Goal: Task Accomplishment & Management: Manage account settings

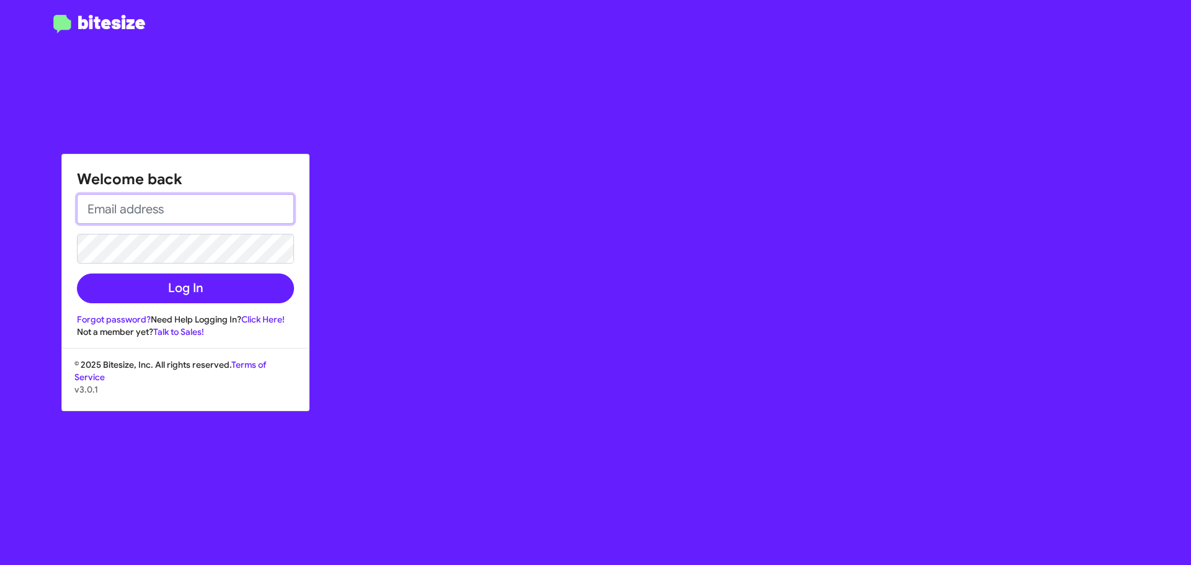
click at [239, 204] on input "email" at bounding box center [185, 209] width 217 height 30
type input "[EMAIL_ADDRESS][DOMAIN_NAME]"
click at [77, 274] on button "Log In" at bounding box center [185, 289] width 217 height 30
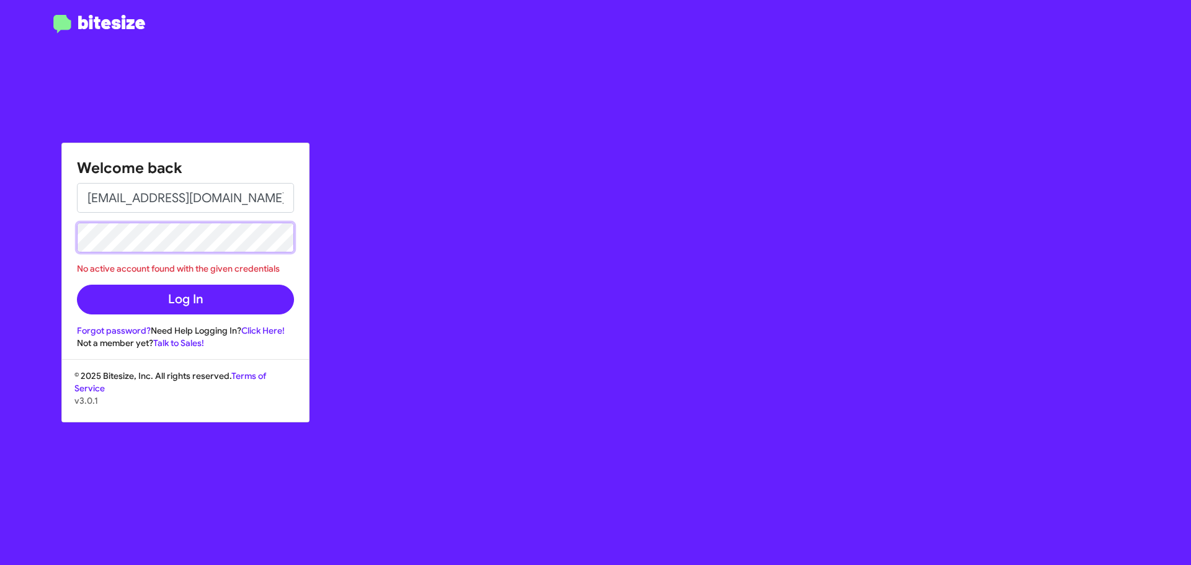
click at [77, 285] on button "Log In" at bounding box center [185, 300] width 217 height 30
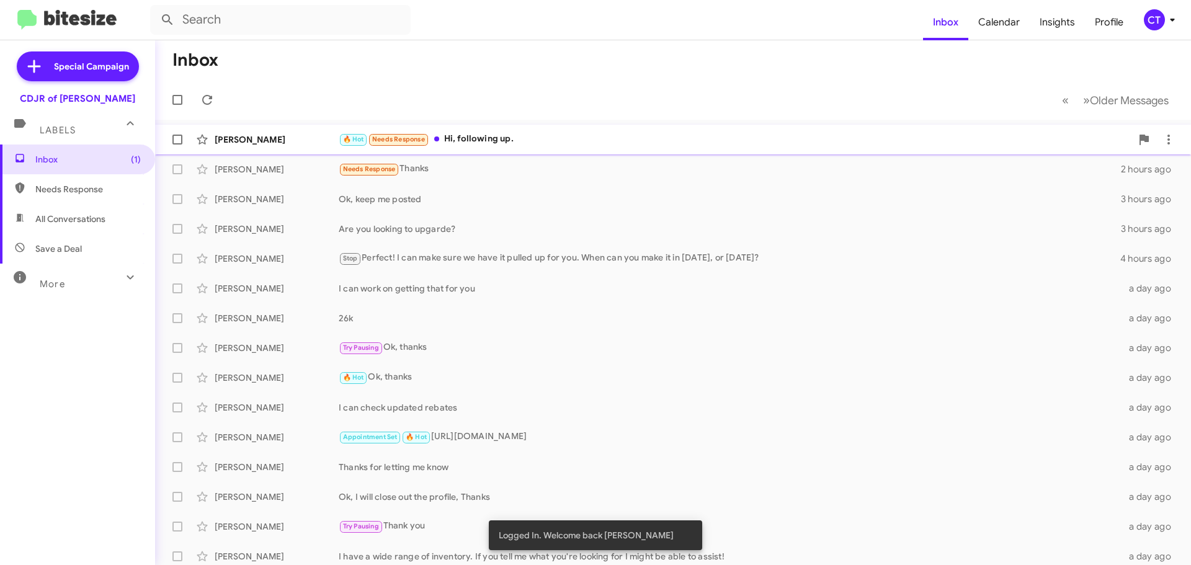
drag, startPoint x: 528, startPoint y: 140, endPoint x: 510, endPoint y: 136, distance: 18.4
click at [525, 132] on div "🔥 Hot Needs Response Hi, following up." at bounding box center [735, 139] width 793 height 14
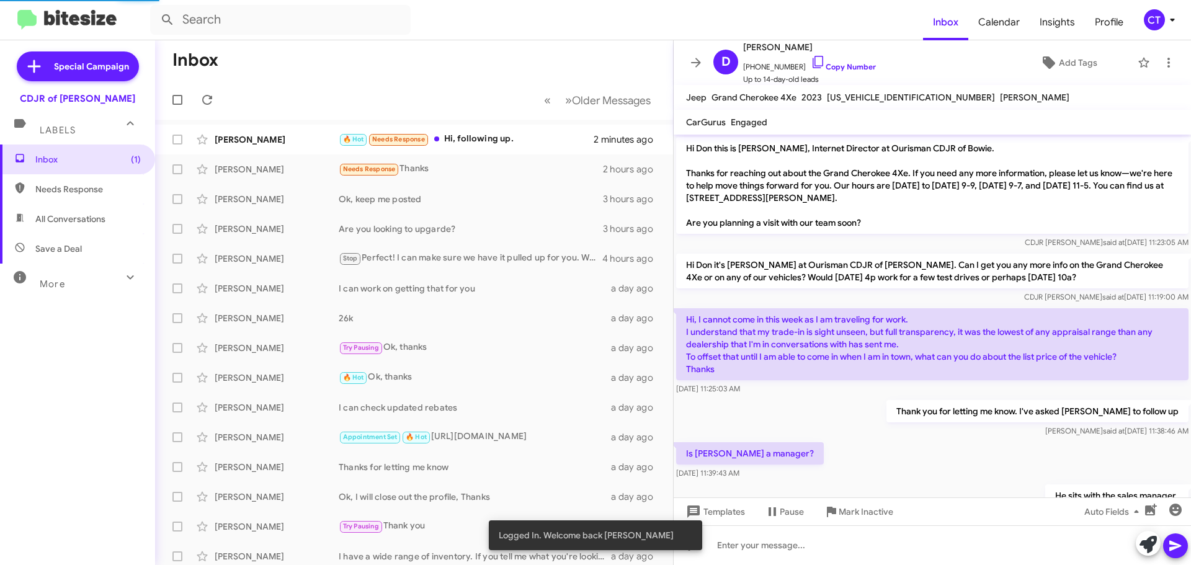
scroll to position [206, 0]
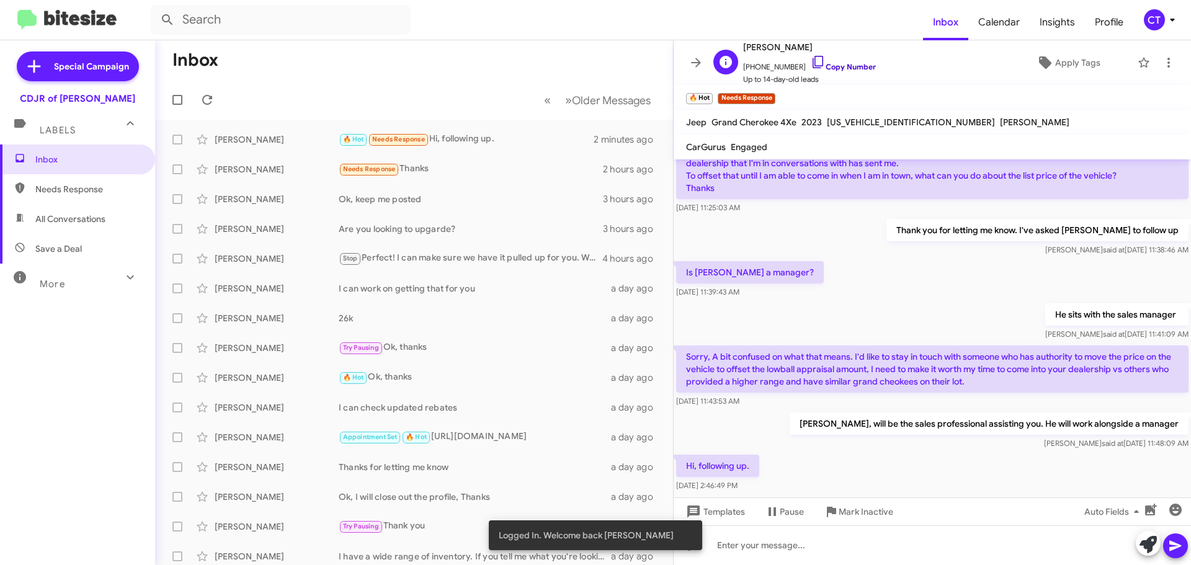
click at [811, 59] on icon at bounding box center [818, 62] width 15 height 15
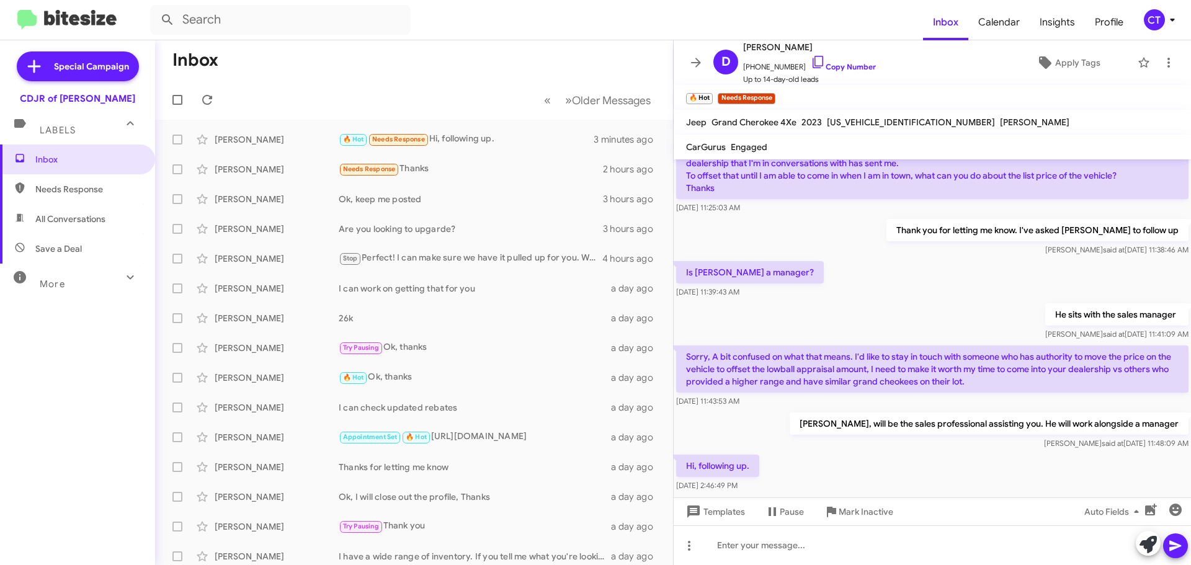
scroll to position [231, 0]
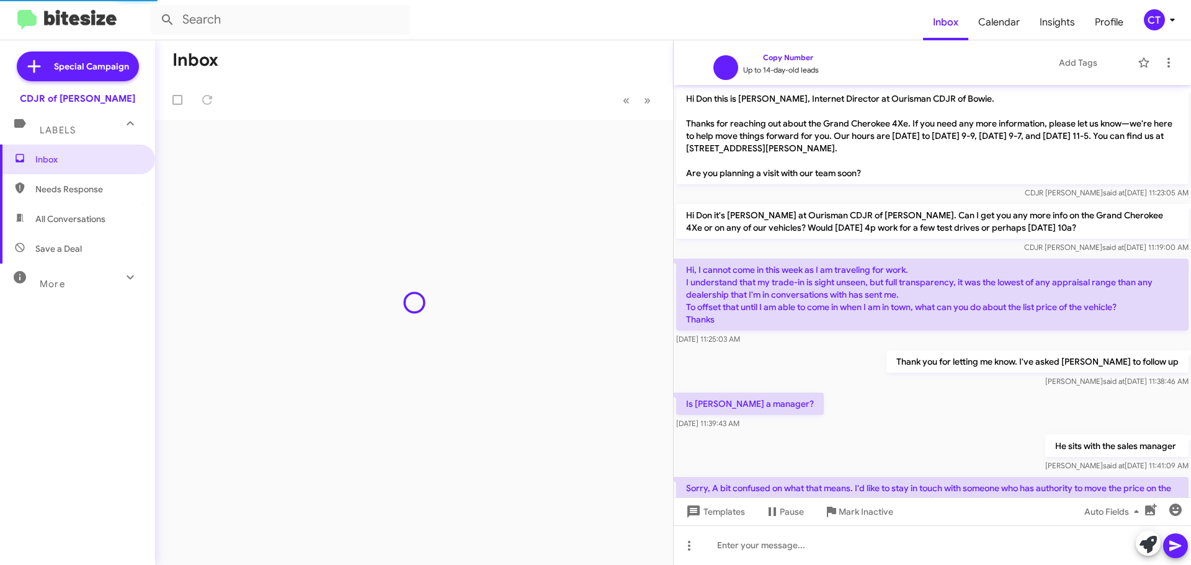
scroll to position [156, 0]
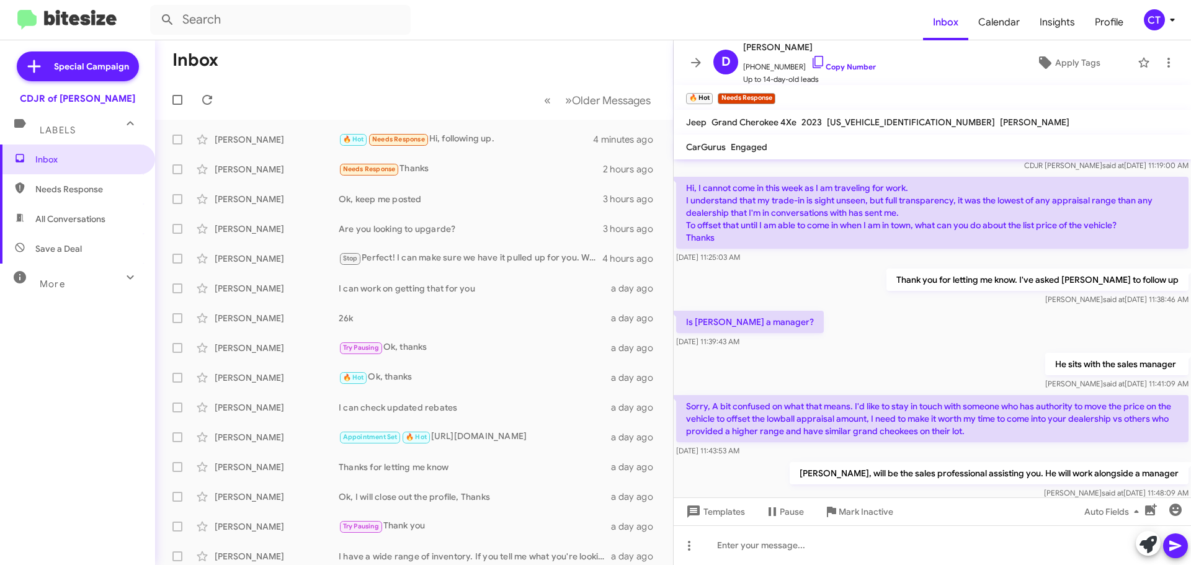
click at [1178, 19] on icon at bounding box center [1172, 19] width 15 height 15
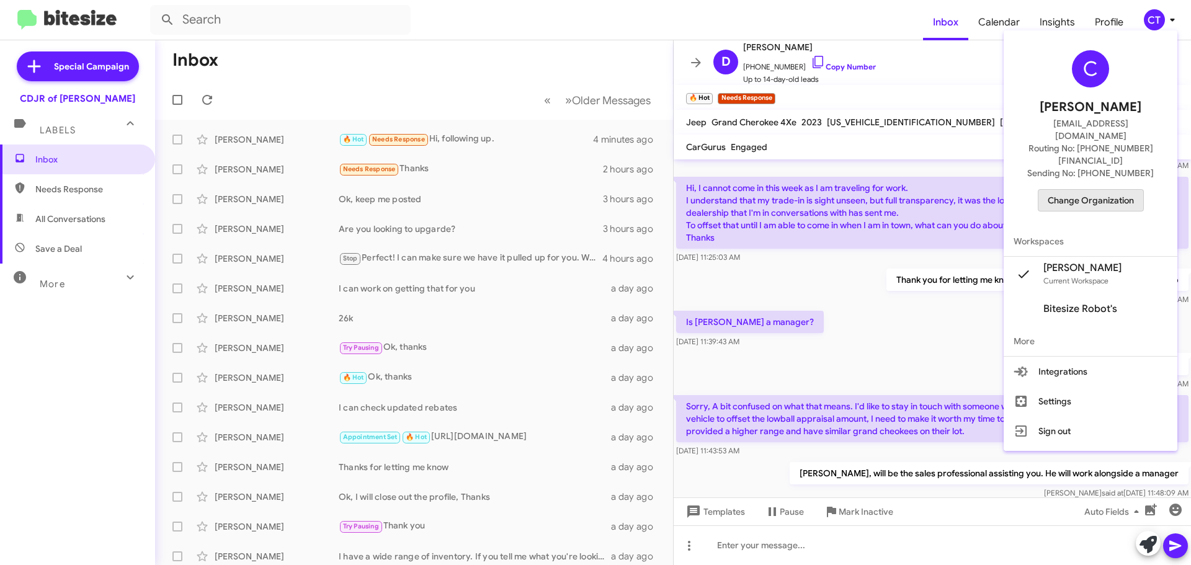
click at [1103, 190] on span "Change Organization" at bounding box center [1091, 200] width 86 height 21
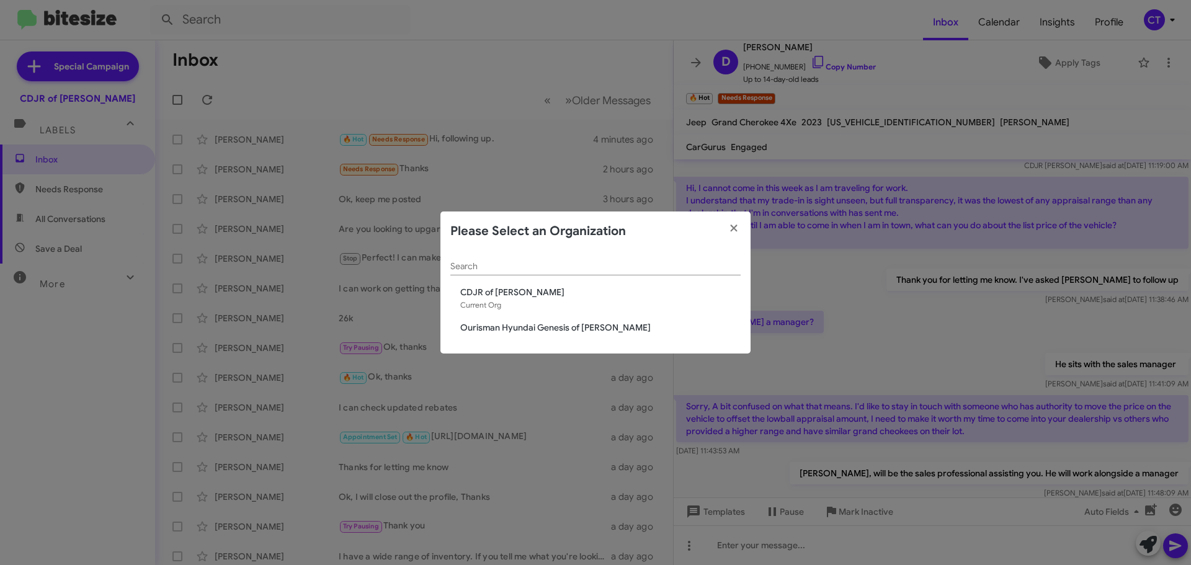
click at [470, 329] on span "Ourisman Hyundai Genesis of Bowie" at bounding box center [600, 327] width 280 height 12
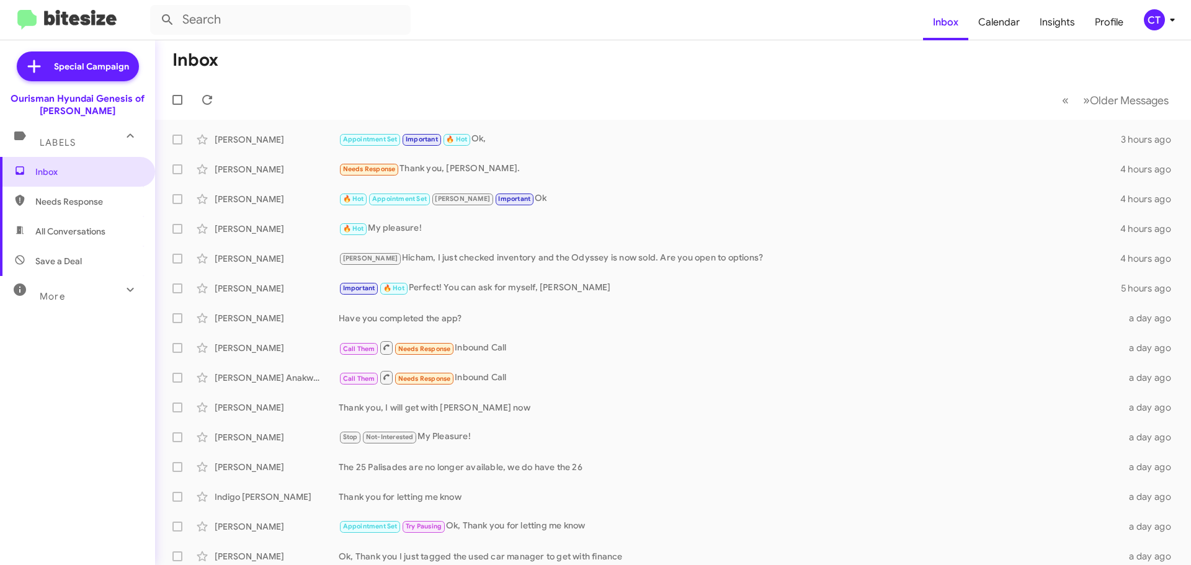
click at [1180, 19] on mat-toolbar "Inbox Calendar Insights Profile CT" at bounding box center [595, 20] width 1191 height 40
click at [1170, 24] on icon at bounding box center [1172, 19] width 15 height 15
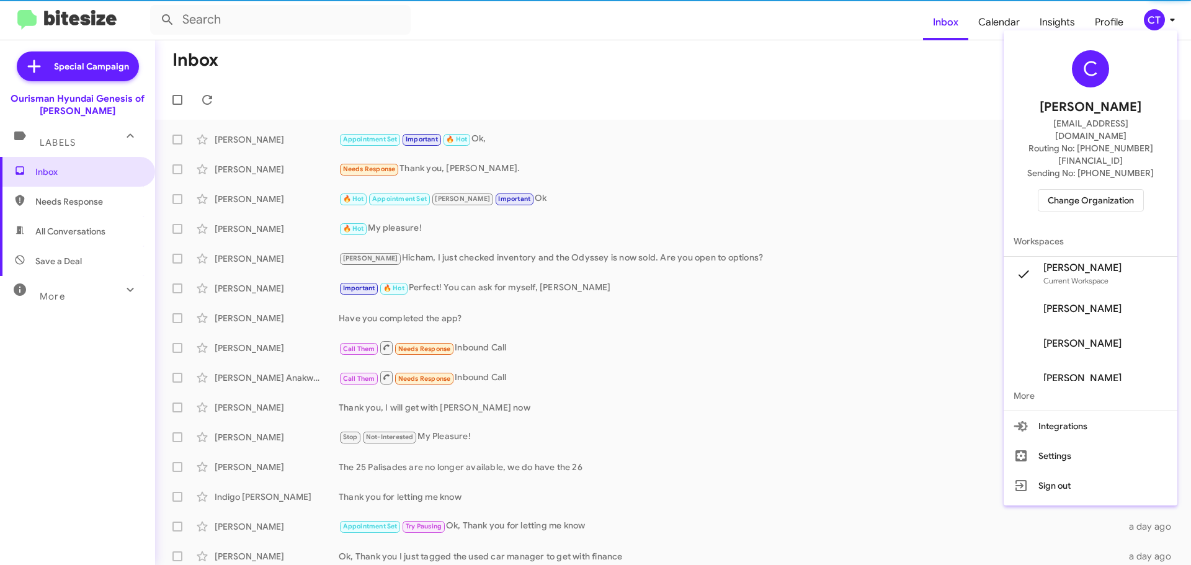
click at [1102, 190] on span "Change Organization" at bounding box center [1091, 200] width 86 height 21
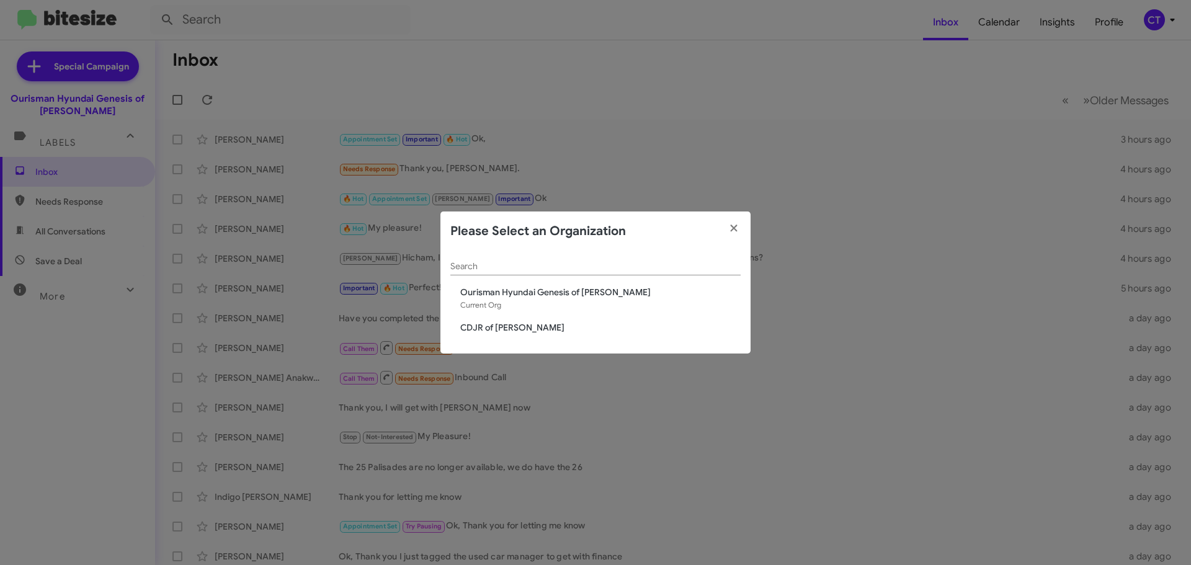
click at [468, 321] on span "CDJR of Bowie" at bounding box center [600, 327] width 280 height 12
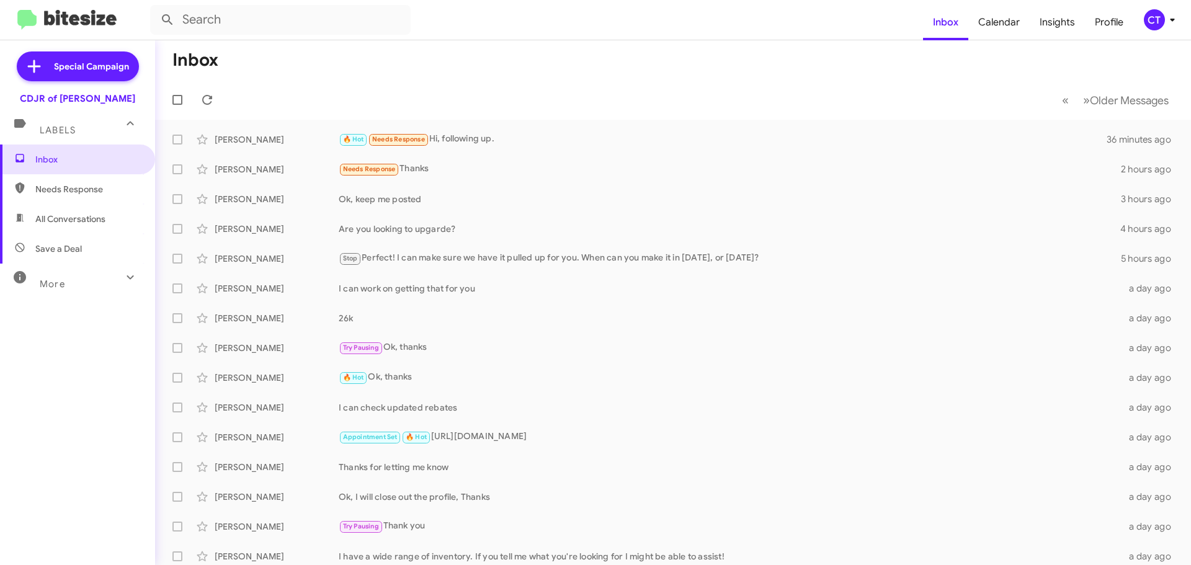
click at [1174, 22] on icon at bounding box center [1172, 19] width 15 height 15
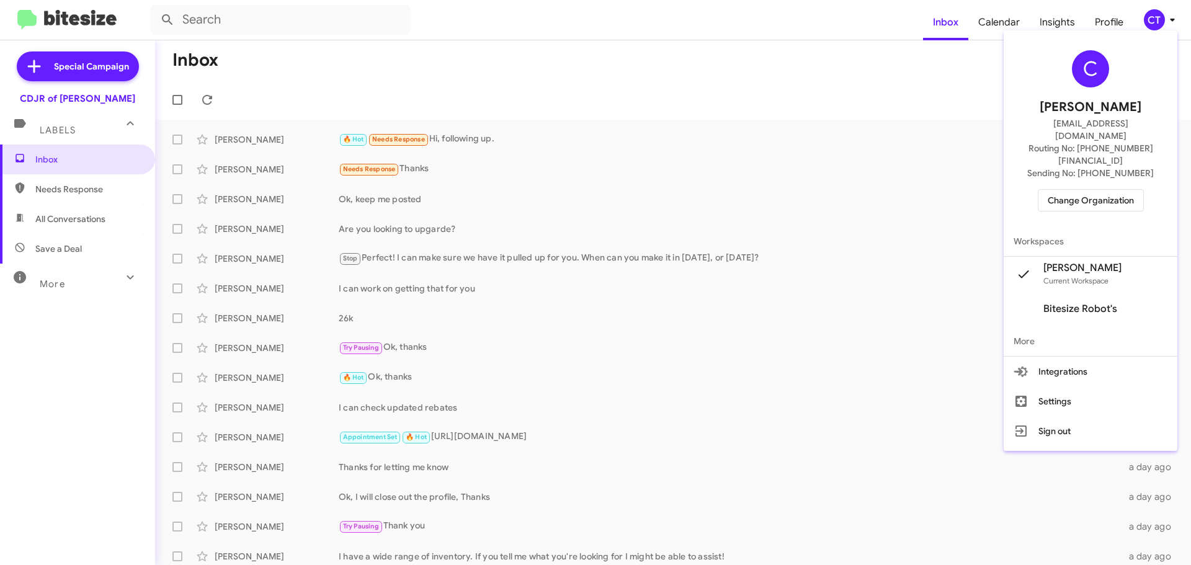
click at [718, 69] on div at bounding box center [595, 282] width 1191 height 565
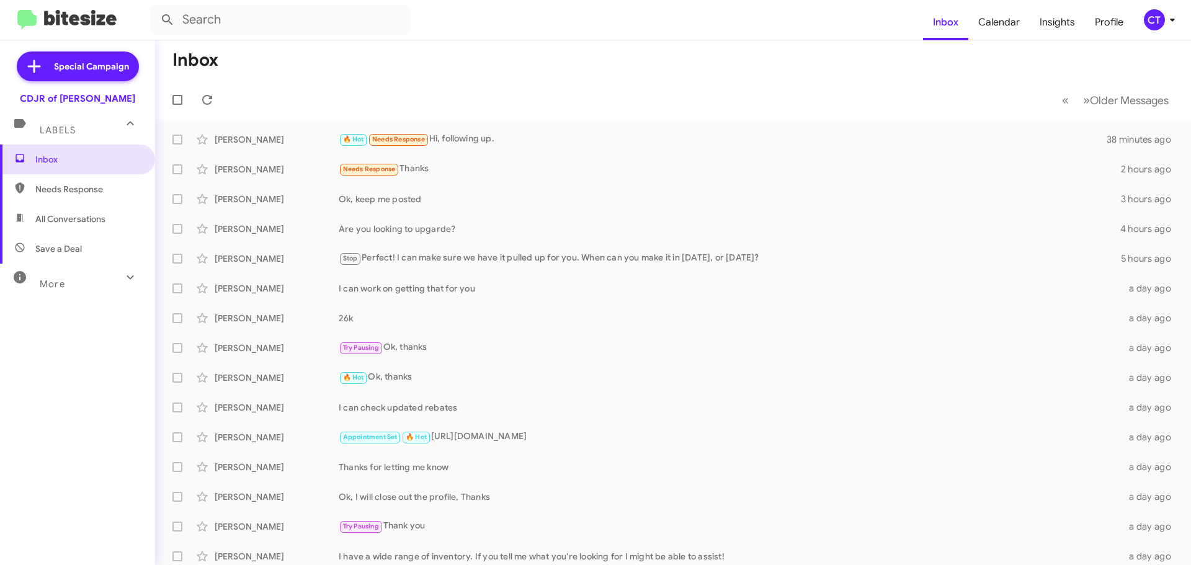
click at [1164, 21] on div "CT" at bounding box center [1154, 19] width 21 height 21
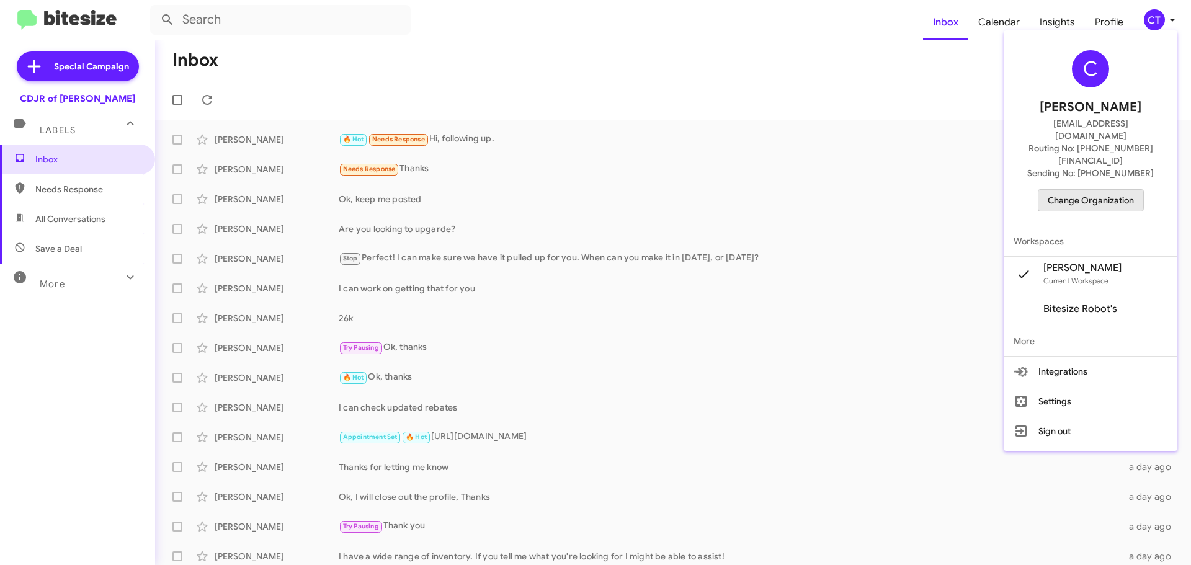
click at [1095, 190] on span "Change Organization" at bounding box center [1091, 200] width 86 height 21
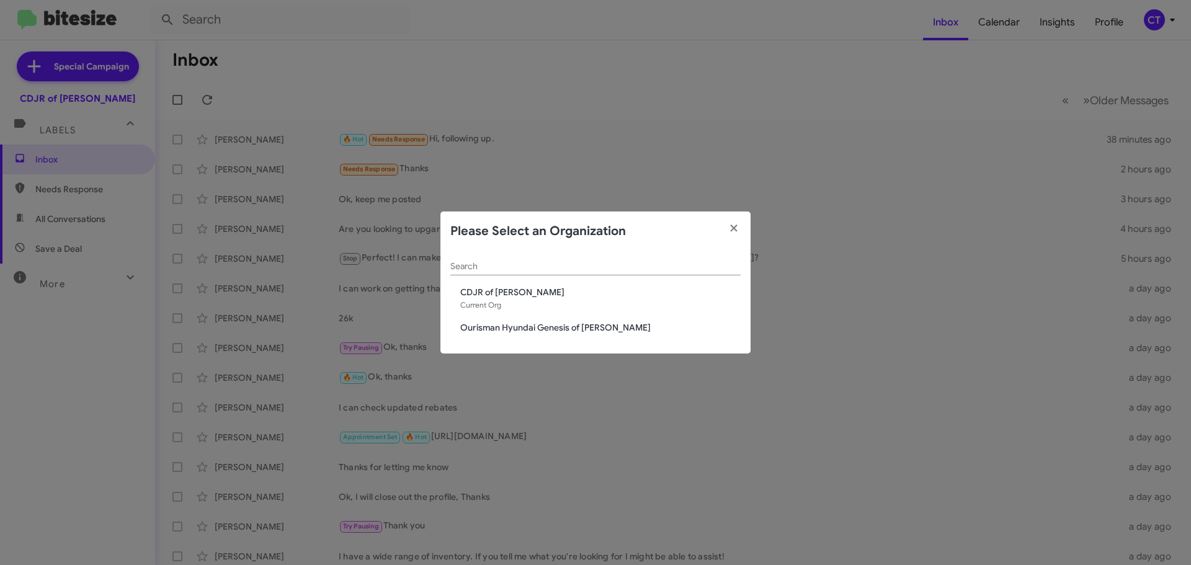
click at [520, 327] on span "Ourisman Hyundai Genesis of [PERSON_NAME]" at bounding box center [600, 327] width 280 height 12
